Goal: Task Accomplishment & Management: Manage account settings

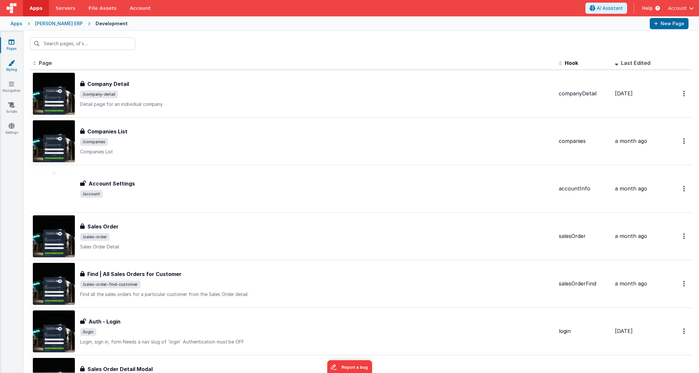
click at [10, 68] on link "Styling" at bounding box center [12, 66] width 24 height 13
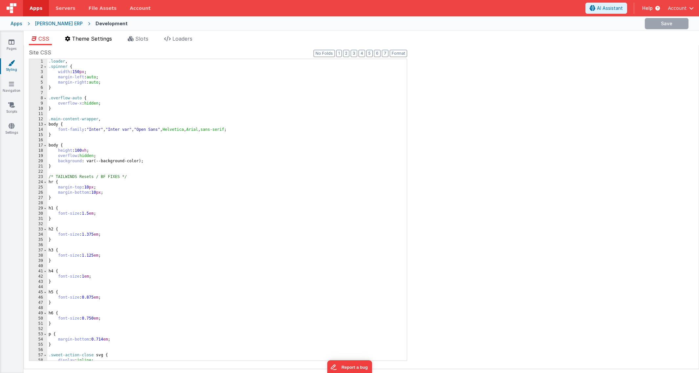
click at [94, 38] on span "Theme Settings" at bounding box center [92, 38] width 40 height 7
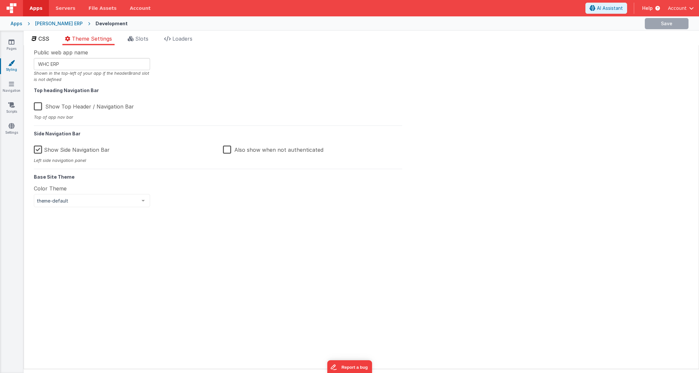
click at [41, 39] on span "CSS" at bounding box center [43, 38] width 11 height 7
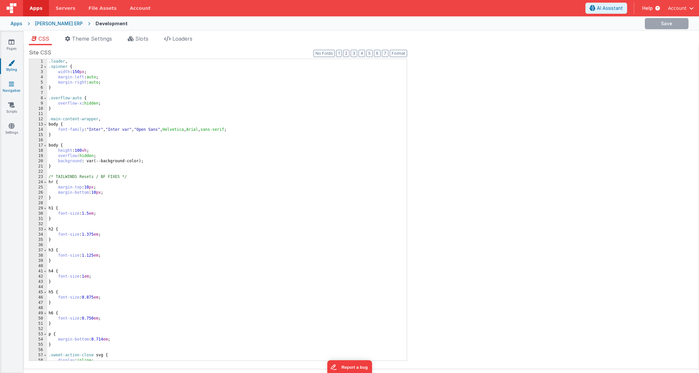
click at [13, 89] on link "Navigation" at bounding box center [12, 87] width 24 height 13
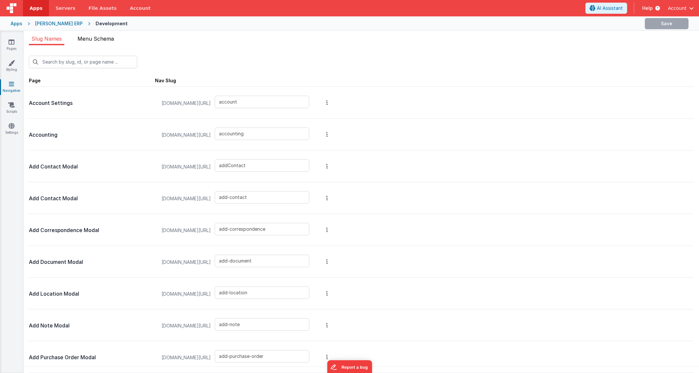
click at [95, 40] on span "Menu Schema" at bounding box center [95, 38] width 36 height 7
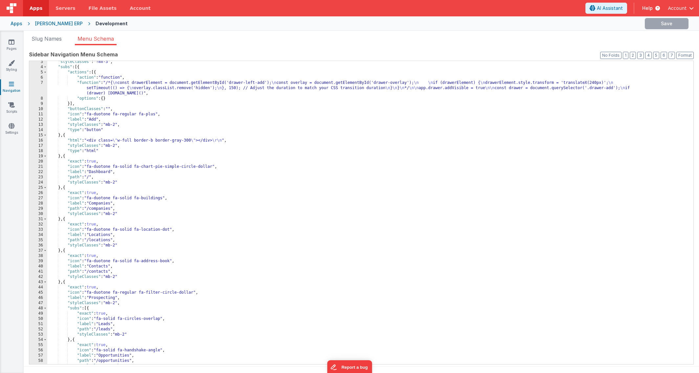
scroll to position [19, 0]
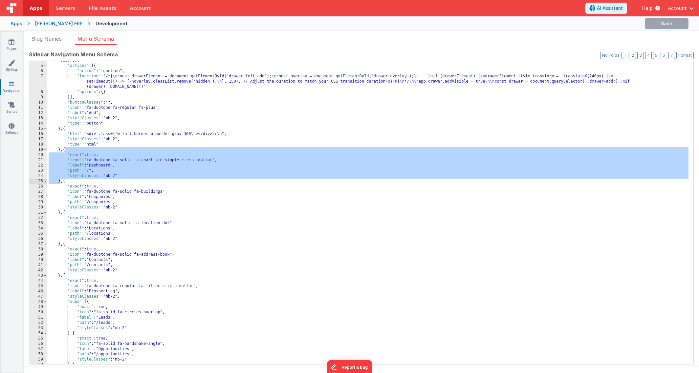
drag, startPoint x: 66, startPoint y: 150, endPoint x: 61, endPoint y: 180, distance: 31.3
click at [61, 180] on div ""subs" : [{ "actions" : [{ "action" : "function" , "function" : "/*{ \n const d…" at bounding box center [367, 215] width 641 height 314
click at [66, 150] on div ""subs" : [{ "actions" : [{ "action" : "function" , "function" : "/*{ \n const d…" at bounding box center [367, 215] width 641 height 314
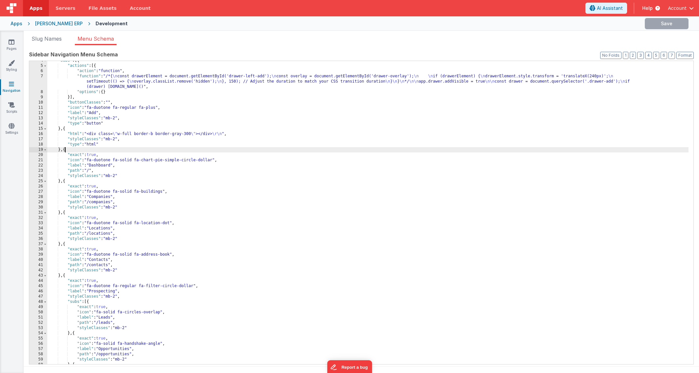
paste textarea
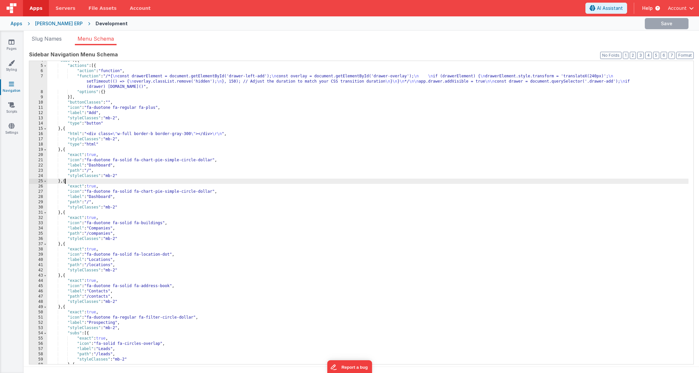
click at [113, 166] on div ""subs" : [{ "actions" : [{ "action" : "function" , "function" : "/*{ \n const d…" at bounding box center [367, 215] width 641 height 314
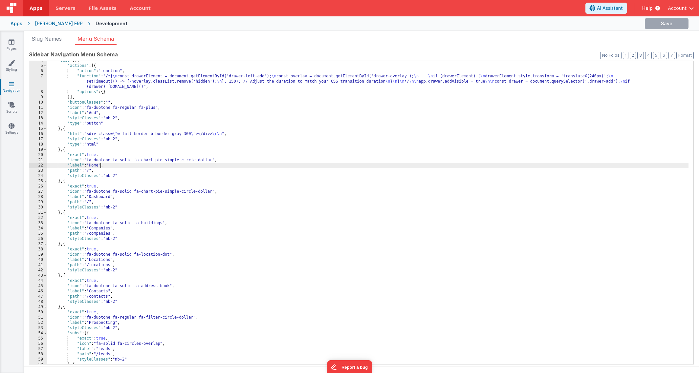
click at [458, 129] on div ""subs" : [{ "actions" : [{ "action" : "function" , "function" : "/*{ \n const d…" at bounding box center [367, 215] width 641 height 314
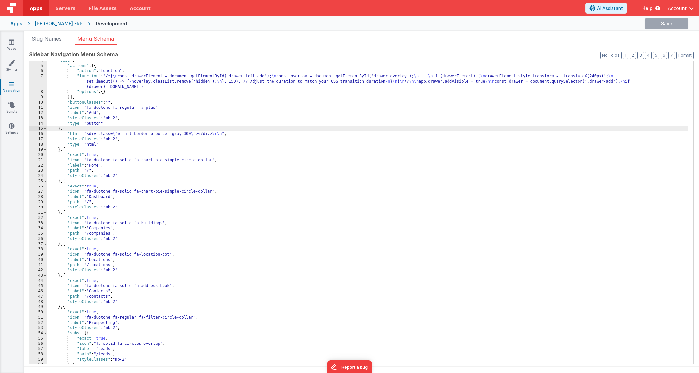
scroll to position [0, 0]
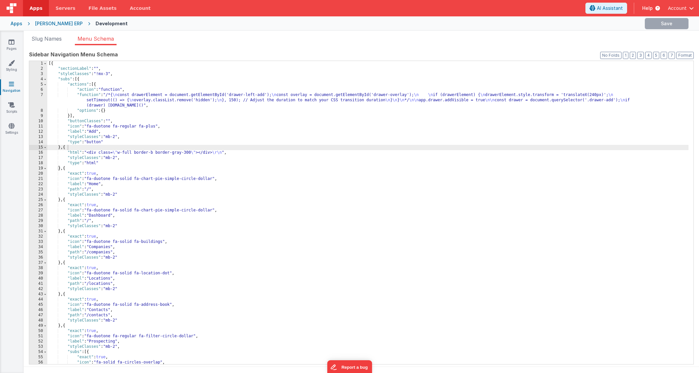
click at [687, 7] on button "Account" at bounding box center [680, 8] width 26 height 7
click at [627, 47] on div "Logout" at bounding box center [640, 47] width 97 height 7
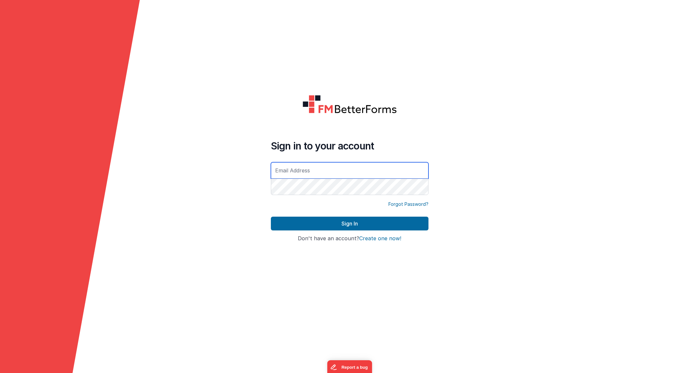
type input "rmertzic@accsedu.org"
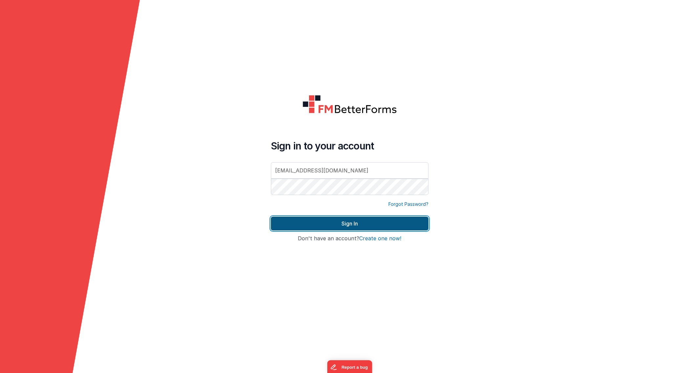
click at [364, 222] on button "Sign In" at bounding box center [349, 224] width 157 height 14
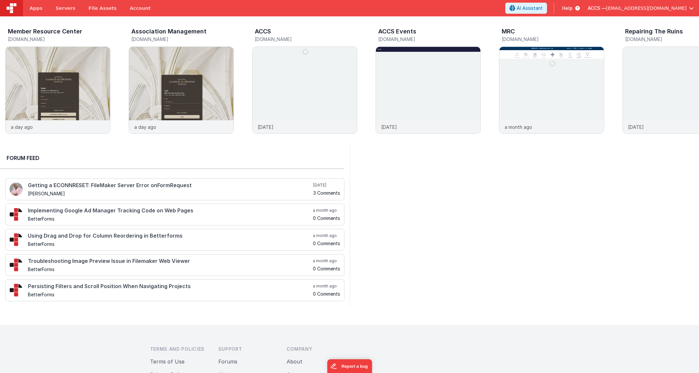
click at [688, 8] on button "ACCS — rmertzic@accsedu.org" at bounding box center [640, 8] width 106 height 7
click at [631, 54] on div "Logout" at bounding box center [640, 56] width 97 height 7
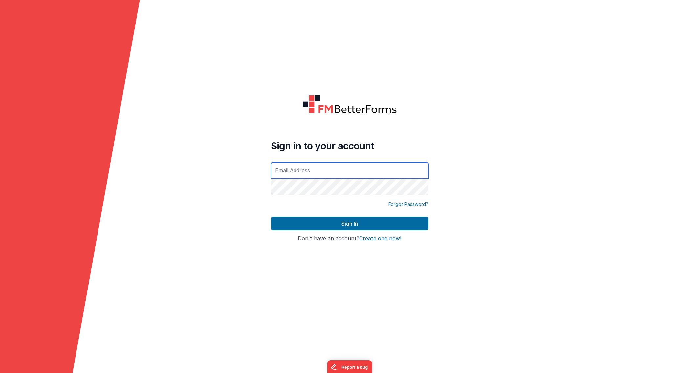
type input "[EMAIL_ADDRESS][DOMAIN_NAME]"
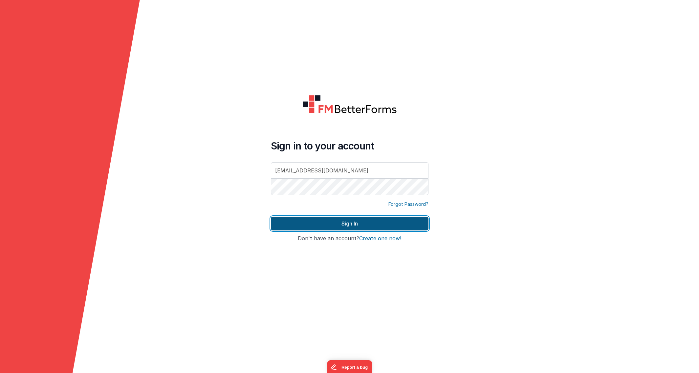
click at [365, 224] on button "Sign In" at bounding box center [349, 224] width 157 height 14
